Goal: Task Accomplishment & Management: Manage account settings

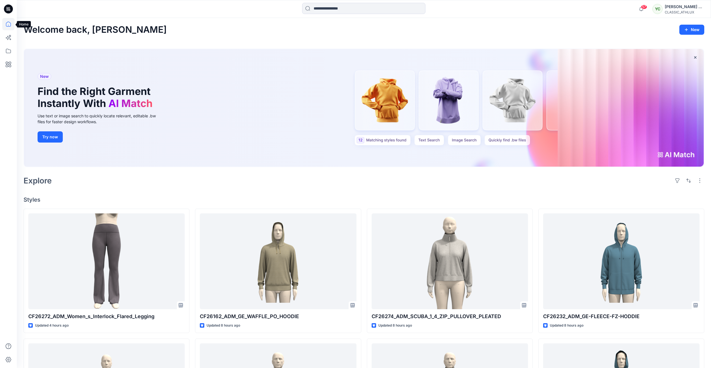
click at [9, 24] on icon at bounding box center [8, 24] width 12 height 12
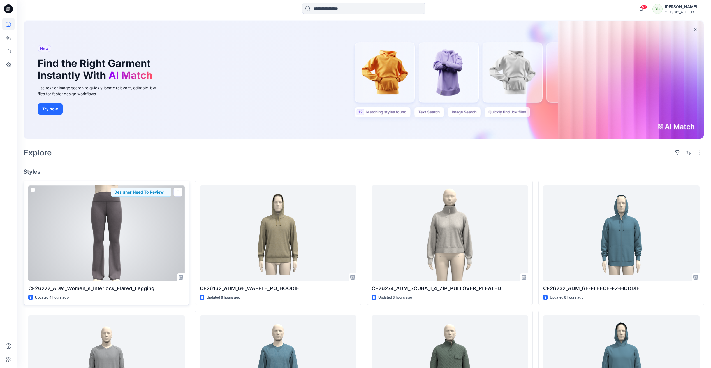
scroll to position [84, 0]
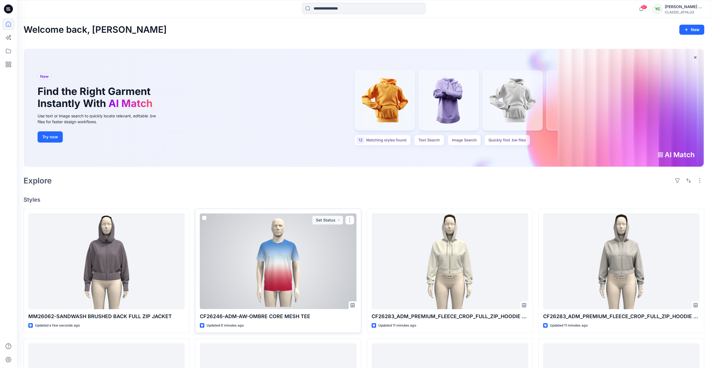
click at [291, 257] on div at bounding box center [278, 262] width 156 height 96
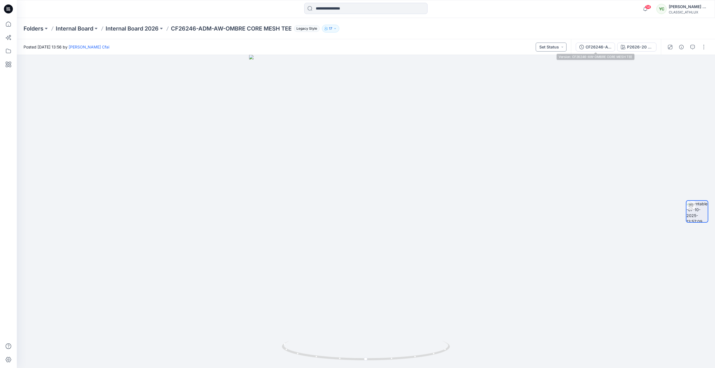
click at [566, 43] on button "Set Status" at bounding box center [551, 47] width 31 height 9
click at [543, 109] on p "Designer Need To Review" at bounding box center [543, 109] width 31 height 7
click at [680, 47] on icon "button" at bounding box center [681, 47] width 4 height 4
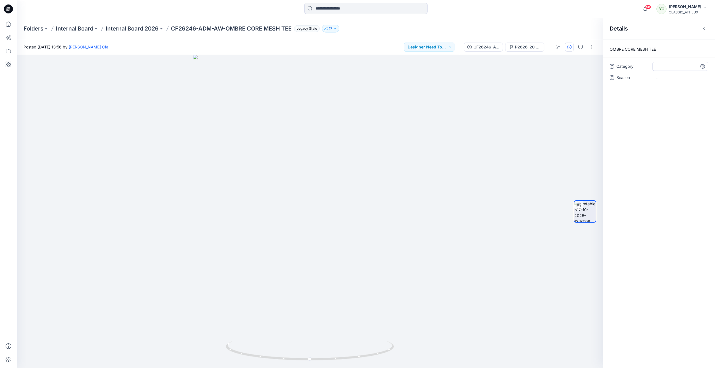
click at [665, 66] on span "-" at bounding box center [680, 67] width 49 height 6
type textarea "*"
type textarea "**********"
click at [669, 76] on span "-" at bounding box center [680, 78] width 49 height 6
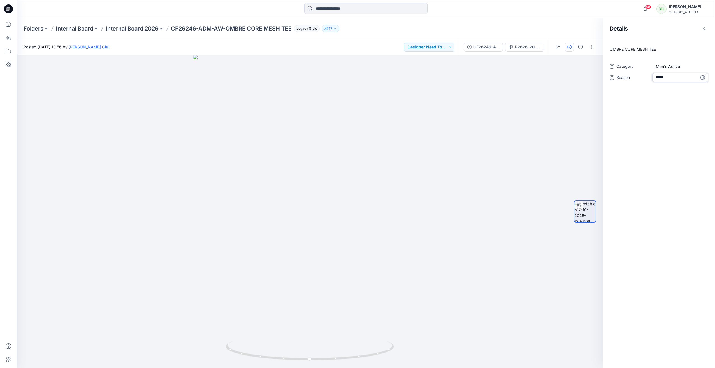
click at [657, 78] on textarea "*****" at bounding box center [680, 77] width 56 height 9
type textarea "*****"
click at [665, 105] on div "OMBRE CORE MESH TEE Category Men's Active Season *****" at bounding box center [659, 203] width 112 height 329
click at [561, 96] on div at bounding box center [310, 211] width 586 height 313
click at [705, 31] on icon "button" at bounding box center [704, 28] width 4 height 4
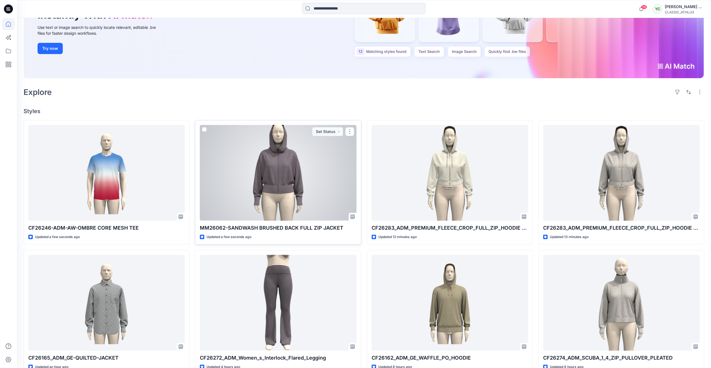
scroll to position [56, 0]
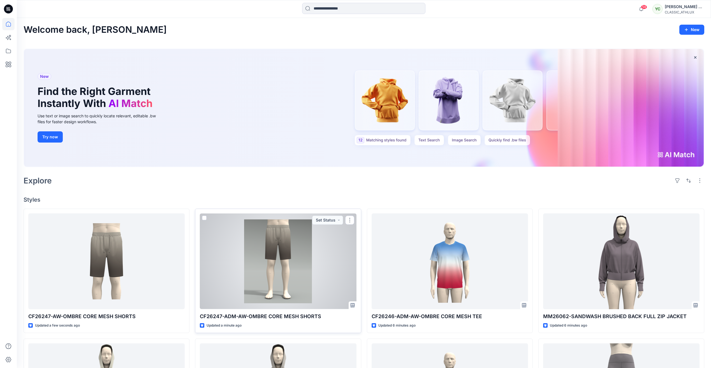
click at [273, 266] on div at bounding box center [278, 262] width 156 height 96
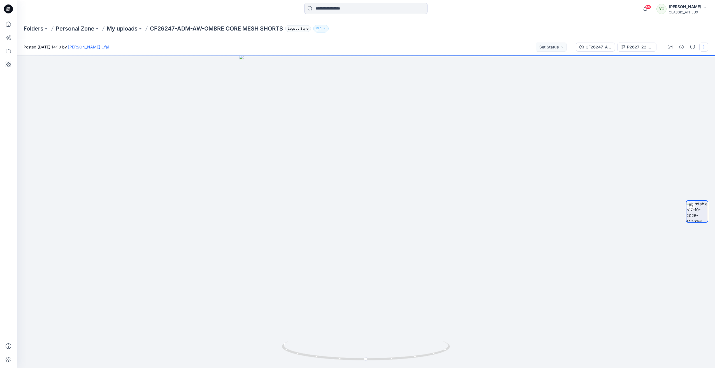
click at [705, 46] on button "button" at bounding box center [703, 47] width 9 height 9
click at [684, 62] on button "Edit" at bounding box center [681, 60] width 52 height 10
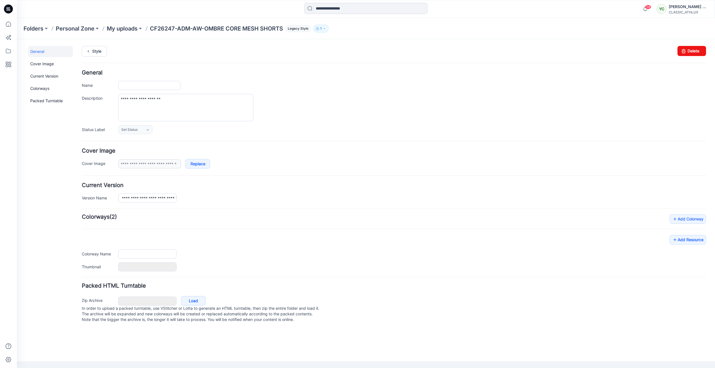
type input "**********"
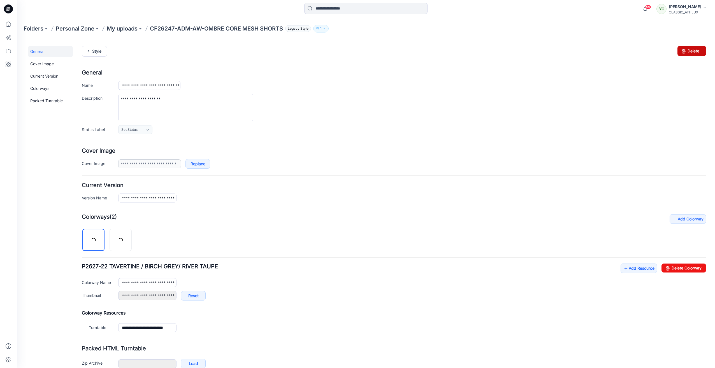
click at [701, 52] on link "Delete" at bounding box center [691, 51] width 29 height 10
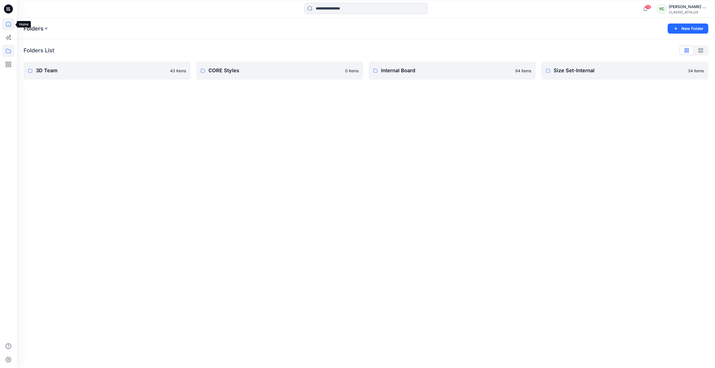
click at [11, 25] on icon at bounding box center [8, 24] width 12 height 12
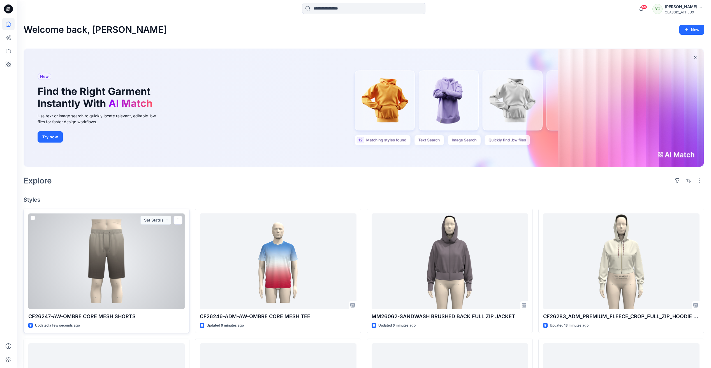
click at [134, 249] on div at bounding box center [106, 262] width 156 height 96
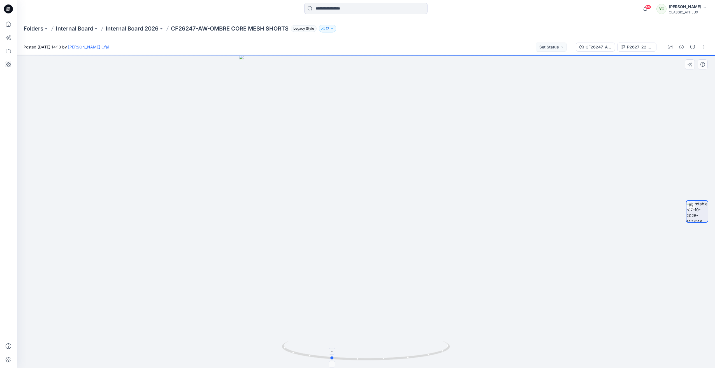
drag, startPoint x: 368, startPoint y: 361, endPoint x: 333, endPoint y: 350, distance: 36.6
click at [333, 350] on icon at bounding box center [367, 351] width 170 height 21
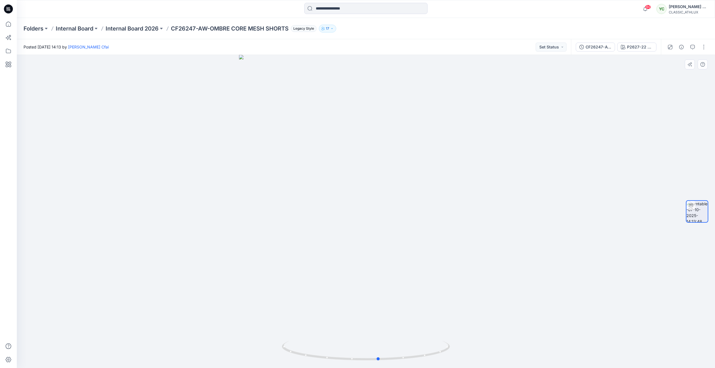
drag, startPoint x: 335, startPoint y: 359, endPoint x: 215, endPoint y: 313, distance: 128.2
click at [215, 313] on div at bounding box center [366, 211] width 698 height 313
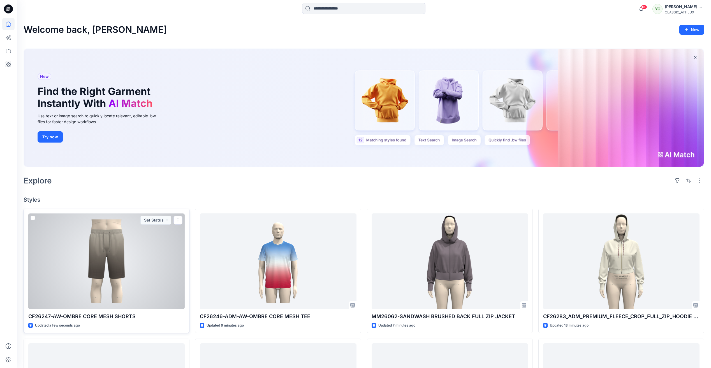
click at [140, 254] on div at bounding box center [106, 262] width 156 height 96
